Goal: Task Accomplishment & Management: Manage account settings

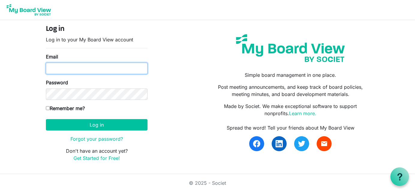
type input "jaynesutherland0@gmail.com"
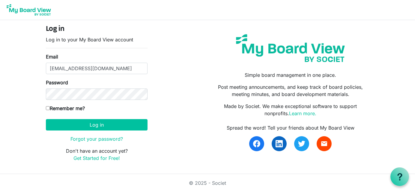
click at [48, 108] on input "Remember me?" at bounding box center [48, 108] width 4 height 4
checkbox input "true"
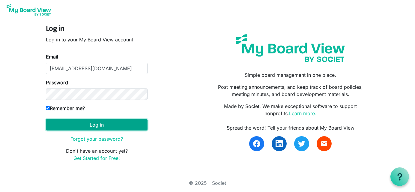
click at [97, 125] on button "Log in" at bounding box center [97, 124] width 102 height 11
click at [103, 123] on button "Log in" at bounding box center [97, 124] width 102 height 11
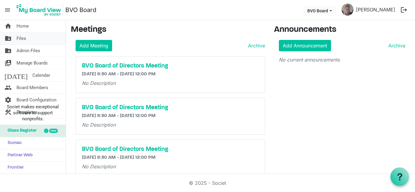
click at [20, 38] on span "Files" at bounding box center [22, 38] width 10 height 12
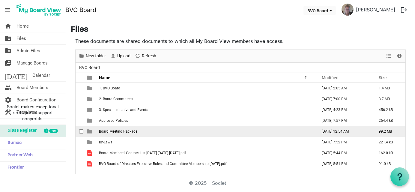
click at [109, 128] on td "Board Meeting Package" at bounding box center [206, 131] width 218 height 11
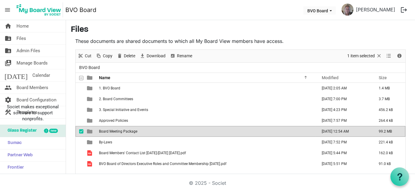
click at [109, 130] on span "Board Meeting Package" at bounding box center [118, 131] width 38 height 4
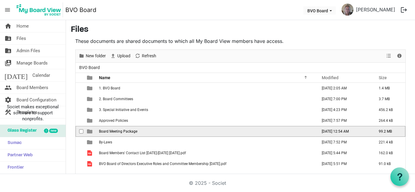
click at [109, 130] on span "Board Meeting Package" at bounding box center [118, 131] width 38 height 4
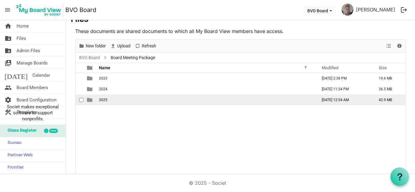
click at [100, 100] on span "2025" at bounding box center [103, 100] width 8 height 4
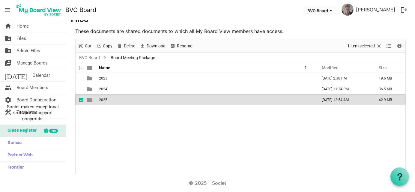
click at [100, 100] on span "2025" at bounding box center [103, 100] width 8 height 4
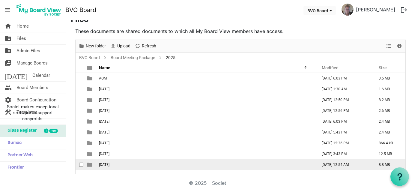
click at [105, 163] on span "September 25, 2025" at bounding box center [104, 165] width 11 height 4
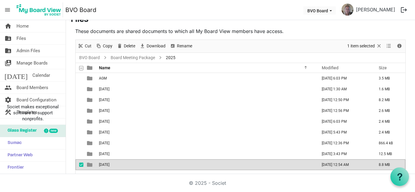
click at [105, 163] on span "[DATE]" at bounding box center [104, 165] width 11 height 4
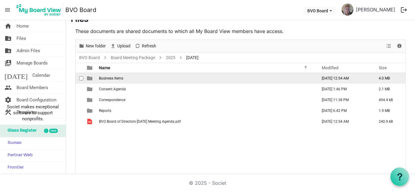
click at [107, 78] on span "Business Items" at bounding box center [111, 78] width 24 height 4
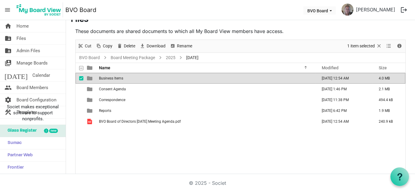
click at [107, 78] on span "Business Items" at bounding box center [111, 78] width 24 height 4
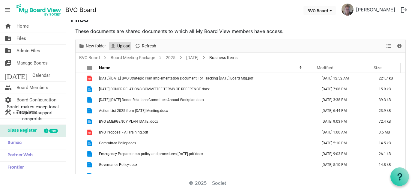
click at [117, 47] on span "Upload" at bounding box center [124, 46] width 14 height 8
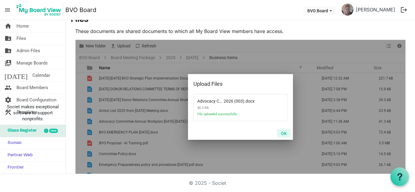
click at [281, 131] on button "OK" at bounding box center [284, 133] width 14 height 8
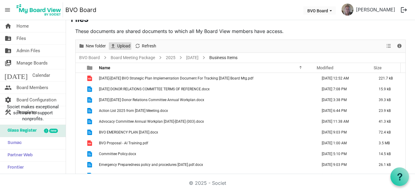
click at [124, 43] on span "Upload" at bounding box center [124, 46] width 14 height 8
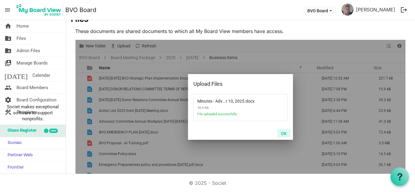
click at [282, 132] on button "OK" at bounding box center [284, 133] width 14 height 8
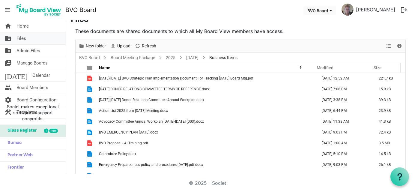
click at [23, 37] on span "Files" at bounding box center [22, 38] width 10 height 12
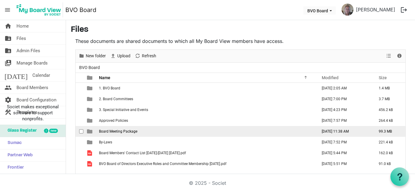
click at [117, 131] on span "Board Meeting Package" at bounding box center [118, 131] width 38 height 4
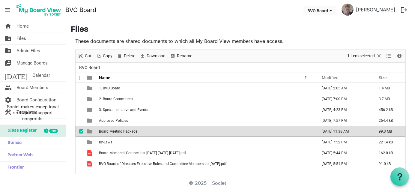
click at [113, 132] on span "Board Meeting Package" at bounding box center [118, 131] width 38 height 4
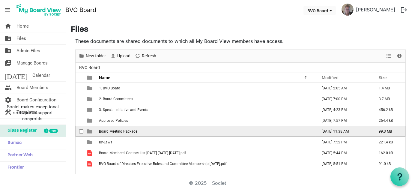
click at [113, 132] on span "Board Meeting Package" at bounding box center [118, 131] width 38 height 4
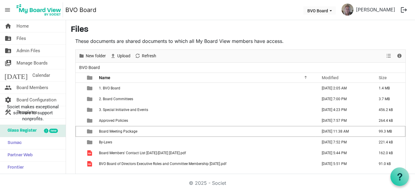
scroll to position [10, 0]
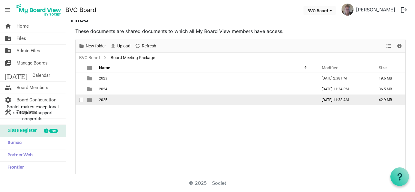
click at [102, 102] on td "2025" at bounding box center [206, 100] width 218 height 11
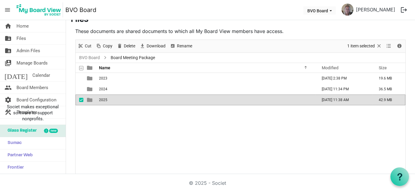
click at [102, 102] on td "2025" at bounding box center [206, 100] width 218 height 11
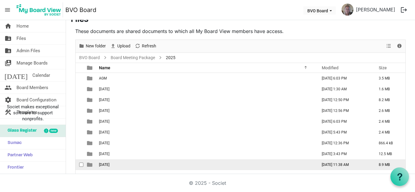
click at [107, 164] on span "[DATE]" at bounding box center [104, 165] width 11 height 4
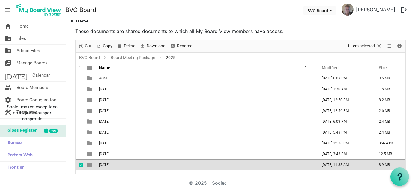
click at [107, 164] on span "[DATE]" at bounding box center [104, 165] width 11 height 4
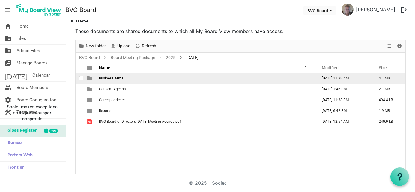
click at [106, 78] on span "Business Items" at bounding box center [111, 78] width 24 height 4
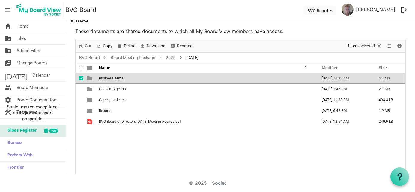
click at [106, 78] on span "Business Items" at bounding box center [111, 78] width 24 height 4
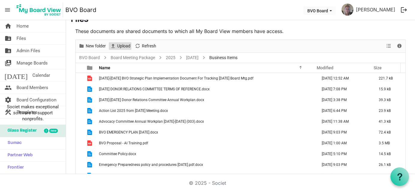
click at [121, 43] on span "Upload" at bounding box center [124, 46] width 14 height 8
click at [124, 44] on span "Upload" at bounding box center [124, 46] width 14 height 8
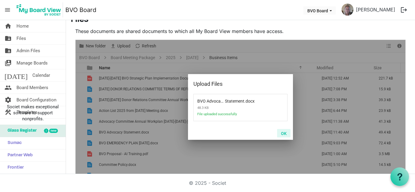
click at [282, 133] on button "OK" at bounding box center [284, 133] width 14 height 8
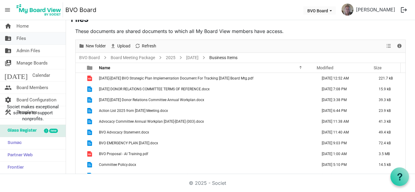
click at [21, 38] on span "Files" at bounding box center [22, 38] width 10 height 12
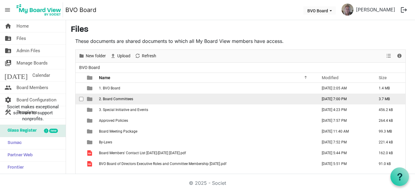
click at [110, 98] on span "2. Board Committees" at bounding box center [116, 99] width 34 height 4
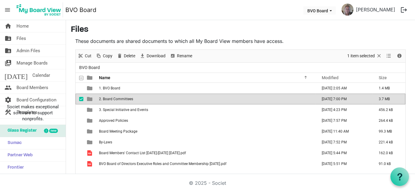
click at [110, 98] on span "2. Board Committees" at bounding box center [116, 99] width 34 height 4
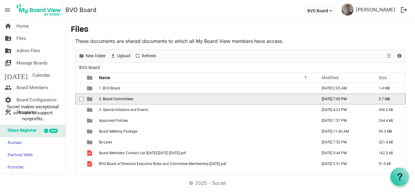
click at [110, 98] on span "2. Board Committees" at bounding box center [116, 99] width 34 height 4
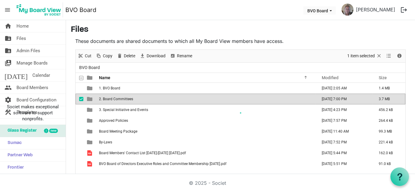
scroll to position [10, 0]
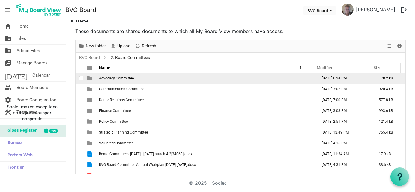
click at [113, 79] on span "Advocacy Committee" at bounding box center [116, 78] width 35 height 4
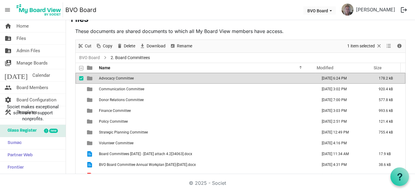
click at [113, 79] on span "Advocacy Committee" at bounding box center [116, 78] width 35 height 4
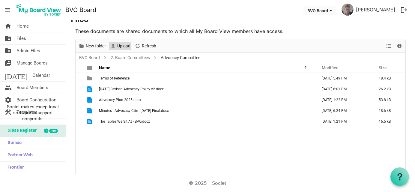
click at [125, 44] on span "Upload" at bounding box center [124, 46] width 14 height 8
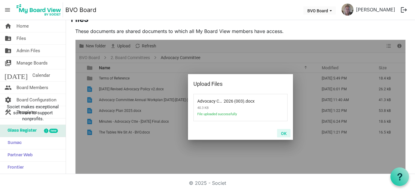
click at [285, 132] on button "OK" at bounding box center [284, 133] width 14 height 8
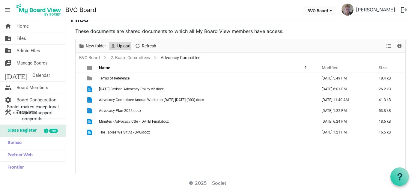
click at [116, 47] on span "Upload" at bounding box center [113, 46] width 7 height 8
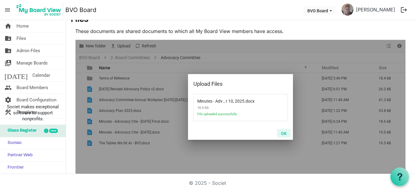
click at [281, 132] on button "OK" at bounding box center [284, 133] width 14 height 8
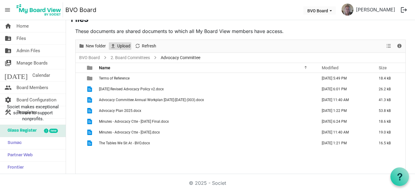
click at [125, 43] on span "Upload" at bounding box center [124, 46] width 14 height 8
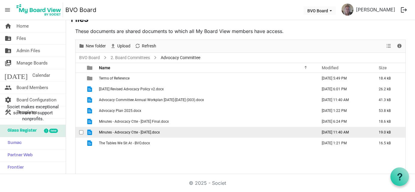
click at [122, 132] on span "Minutes - Advocacy Ctte - [DATE].docx" at bounding box center [129, 132] width 61 height 4
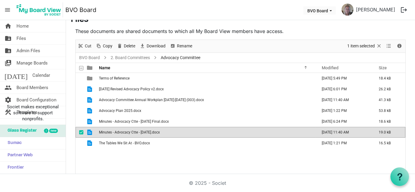
click at [122, 132] on span "Minutes - Advocacy Ctte - [DATE].docx" at bounding box center [129, 132] width 61 height 4
click at [19, 35] on span "Files" at bounding box center [22, 38] width 10 height 12
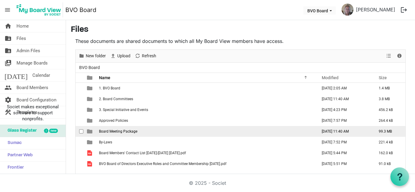
click at [127, 129] on span "Board Meeting Package" at bounding box center [118, 131] width 38 height 4
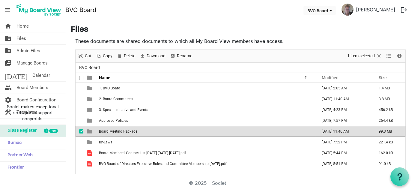
click at [127, 129] on span "Board Meeting Package" at bounding box center [118, 131] width 38 height 4
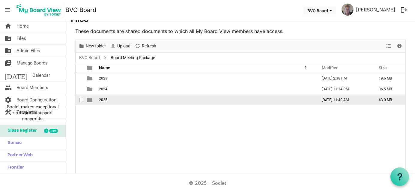
click at [102, 99] on span "2025" at bounding box center [103, 100] width 8 height 4
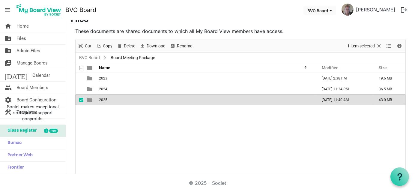
click at [102, 99] on span "2025" at bounding box center [103, 100] width 8 height 4
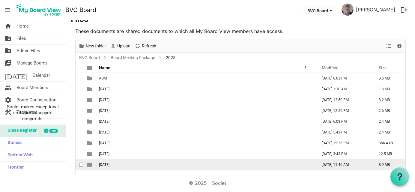
click at [111, 161] on td "[DATE]" at bounding box center [206, 164] width 218 height 11
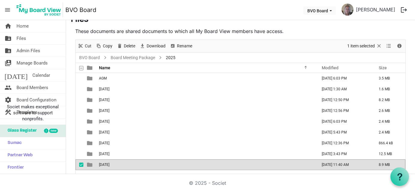
click at [110, 163] on span "September 25, 2025" at bounding box center [104, 165] width 11 height 4
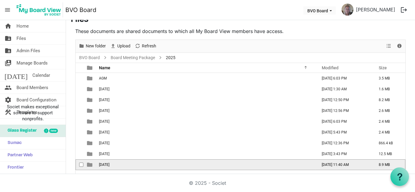
click at [109, 163] on span "September 25, 2025" at bounding box center [104, 165] width 11 height 4
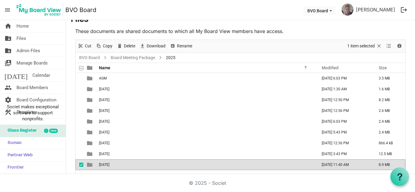
click at [109, 163] on span "September 25, 2025" at bounding box center [104, 165] width 11 height 4
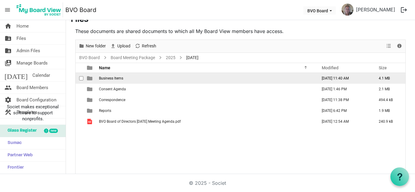
click at [108, 78] on span "Business Items" at bounding box center [111, 78] width 24 height 4
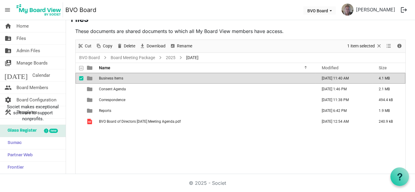
click at [108, 78] on span "Business Items" at bounding box center [111, 78] width 24 height 4
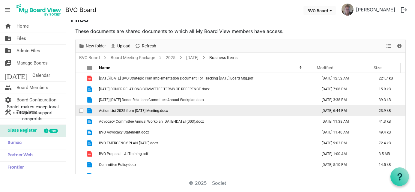
scroll to position [38, 0]
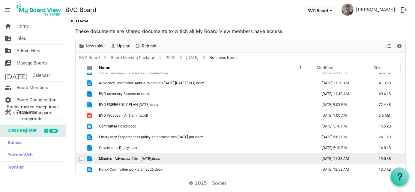
click at [125, 158] on span "Minutes - Advocacy Ctte - September 10, 2025.docx" at bounding box center [129, 159] width 61 height 4
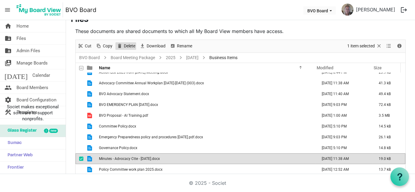
click at [128, 46] on span "Delete" at bounding box center [129, 46] width 13 height 8
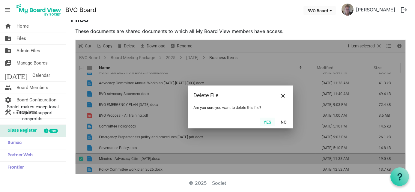
click at [267, 120] on button "Yes" at bounding box center [267, 122] width 15 height 8
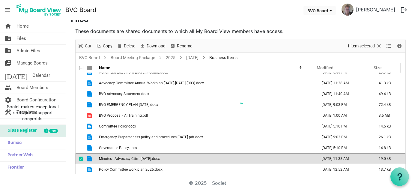
scroll to position [28, 0]
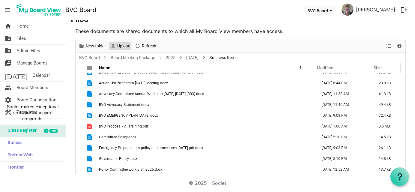
click at [125, 46] on span "Upload" at bounding box center [124, 46] width 14 height 8
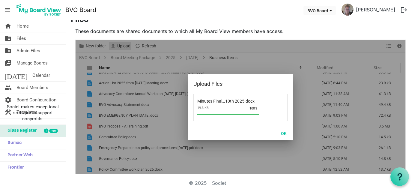
scroll to position [38, 0]
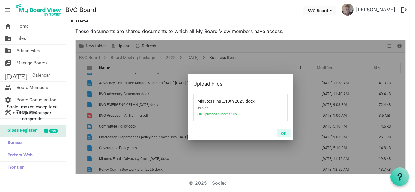
click at [284, 133] on button "OK" at bounding box center [284, 133] width 14 height 8
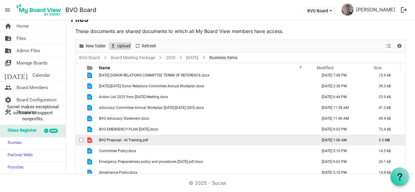
scroll to position [0, 0]
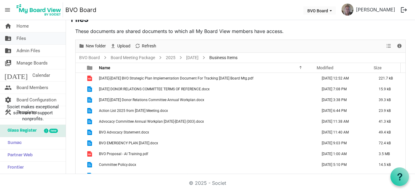
click at [25, 37] on span "Files" at bounding box center [22, 38] width 10 height 12
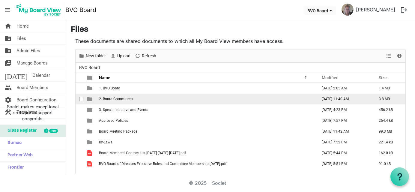
click at [112, 101] on td "2. Board Committees" at bounding box center [206, 99] width 218 height 11
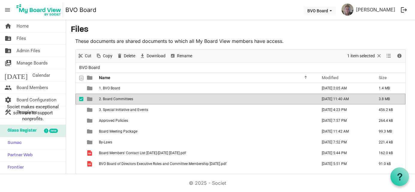
click at [112, 101] on td "2. Board Committees" at bounding box center [206, 99] width 218 height 11
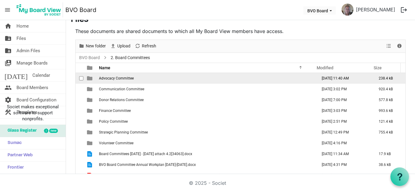
click at [110, 76] on span "Advocacy Committee" at bounding box center [116, 78] width 35 height 4
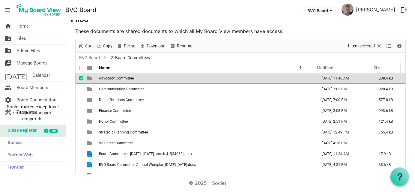
click at [110, 76] on span "Advocacy Committee" at bounding box center [116, 78] width 35 height 4
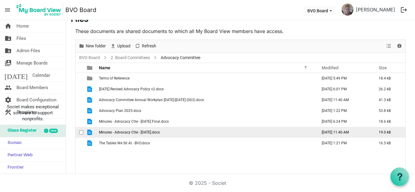
click at [114, 131] on span "Minutes - Advocacy Ctte - September 10, 2025.docx" at bounding box center [129, 132] width 61 height 4
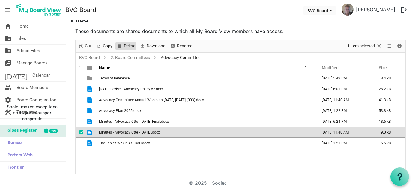
click at [131, 44] on span "Delete" at bounding box center [129, 46] width 13 height 8
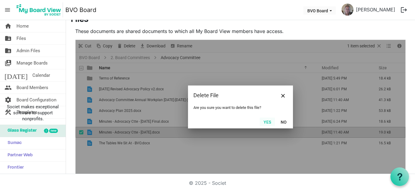
click at [269, 120] on button "Yes" at bounding box center [267, 122] width 15 height 8
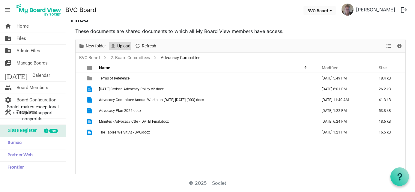
click at [116, 46] on span "Upload" at bounding box center [113, 46] width 7 height 8
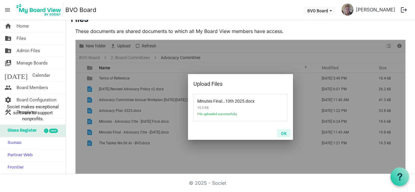
click at [284, 133] on button "OK" at bounding box center [284, 133] width 14 height 8
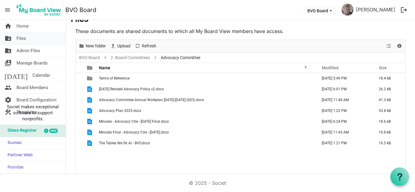
click at [24, 41] on span "Files" at bounding box center [22, 38] width 10 height 12
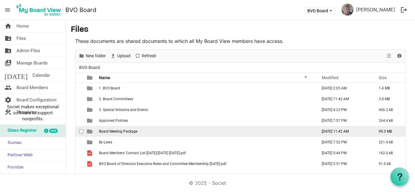
click at [111, 131] on span "Board Meeting Package" at bounding box center [118, 131] width 38 height 4
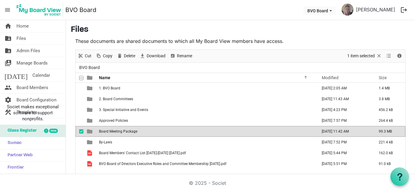
click at [111, 131] on span "Board Meeting Package" at bounding box center [118, 131] width 38 height 4
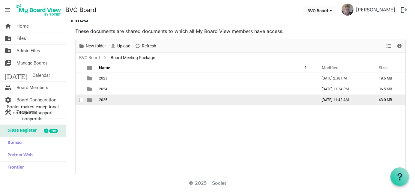
click at [101, 98] on span "2025" at bounding box center [103, 100] width 8 height 4
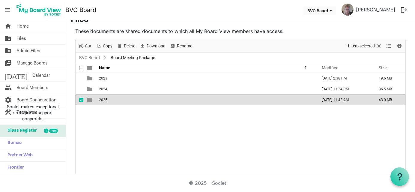
click at [101, 98] on span "2025" at bounding box center [103, 100] width 8 height 4
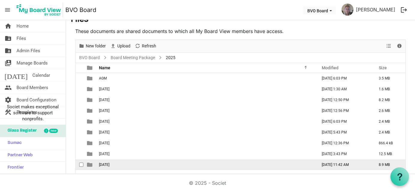
click at [104, 163] on span "[DATE]" at bounding box center [104, 165] width 11 height 4
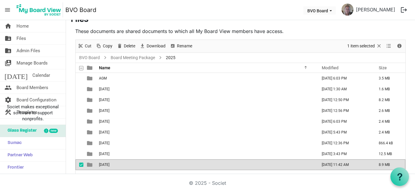
click at [104, 163] on span "[DATE]" at bounding box center [104, 165] width 11 height 4
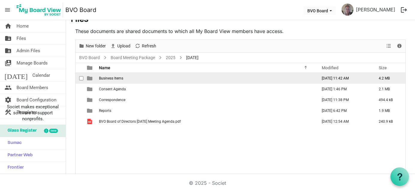
click at [106, 77] on span "Business Items" at bounding box center [111, 78] width 24 height 4
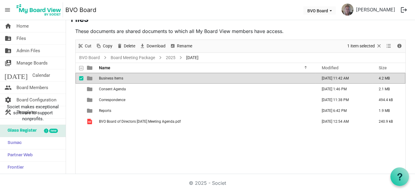
click at [106, 77] on span "Business Items" at bounding box center [111, 78] width 24 height 4
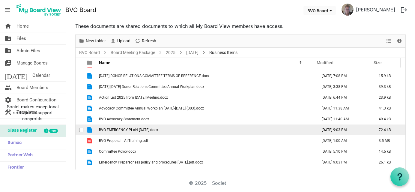
scroll to position [0, 0]
